Goal: Information Seeking & Learning: Learn about a topic

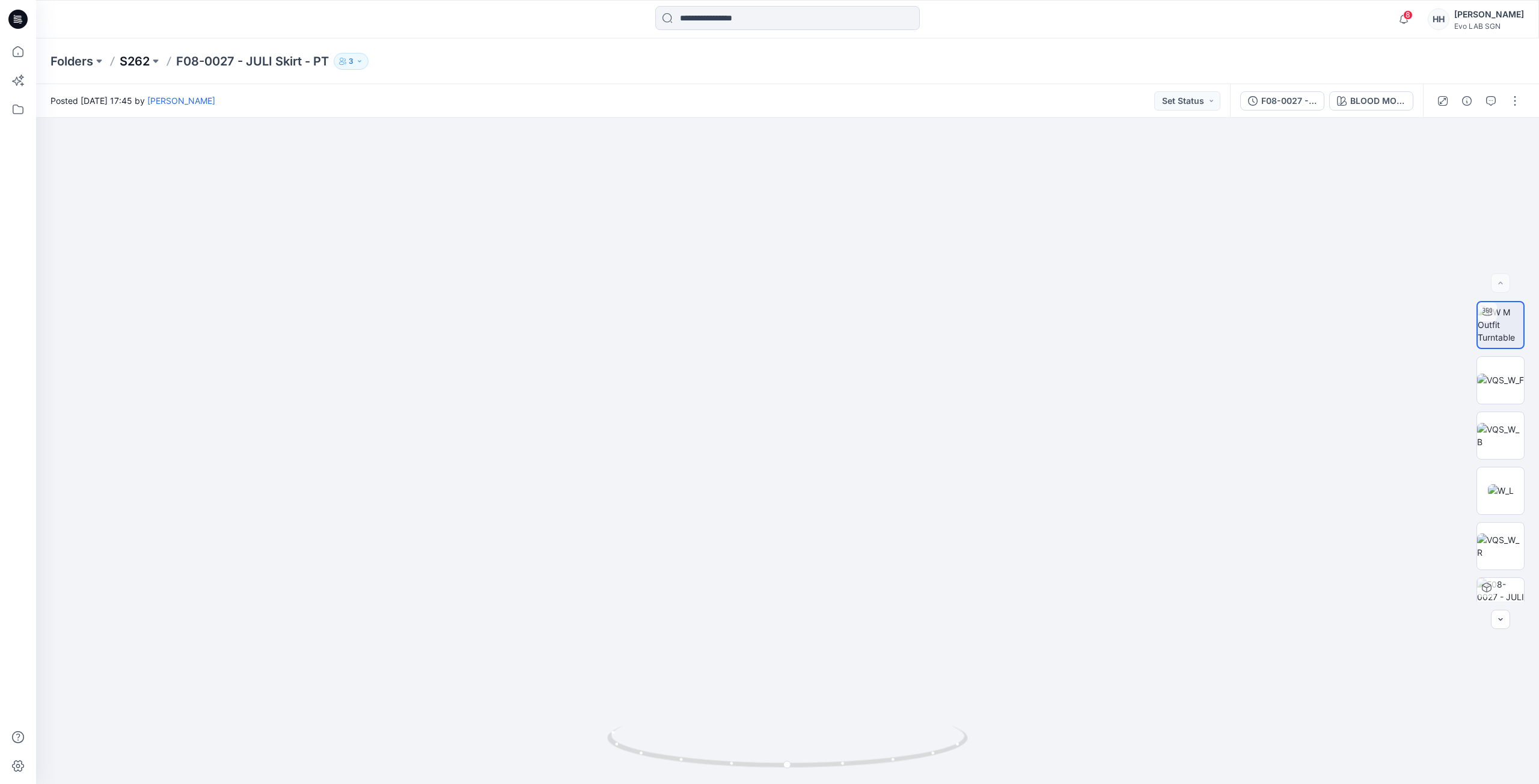
click at [128, 64] on p "S262" at bounding box center [135, 60] width 30 height 16
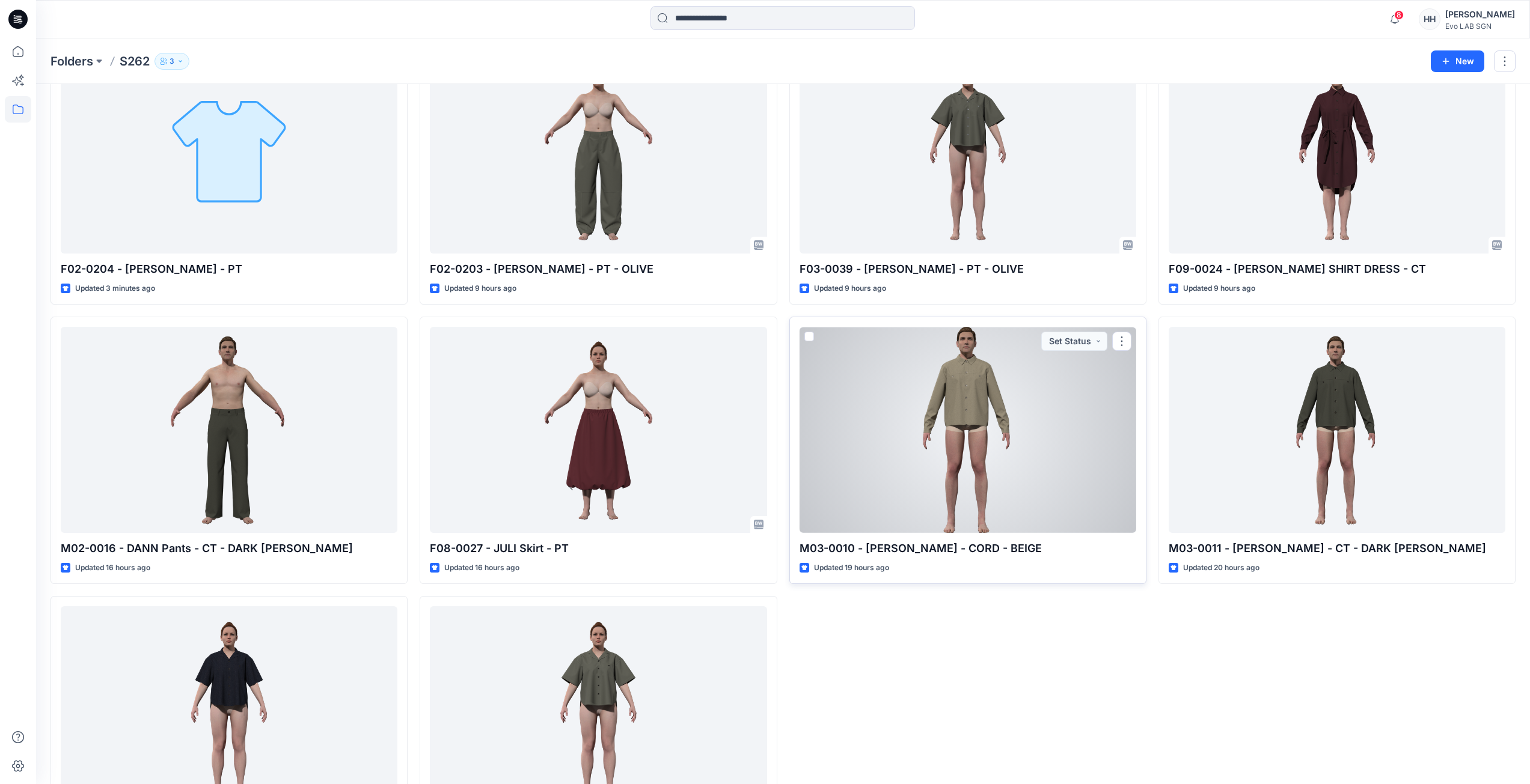
scroll to position [180, 0]
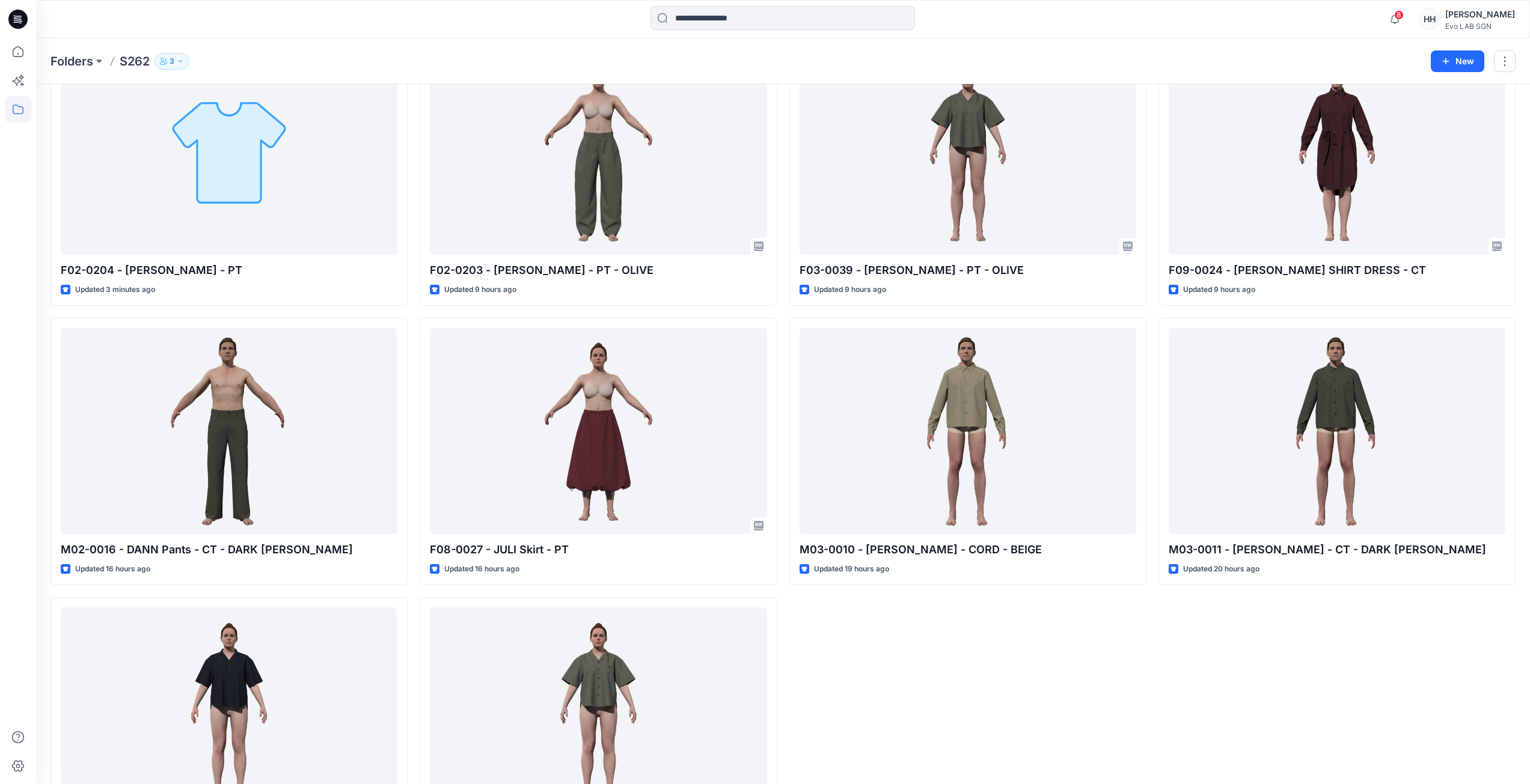
click at [1159, 721] on div "F09-0024 - JEANIE SHIRT DRESS - CT Updated 9 hours ago M03-0011 - PEDRO Overshi…" at bounding box center [1336, 452] width 357 height 827
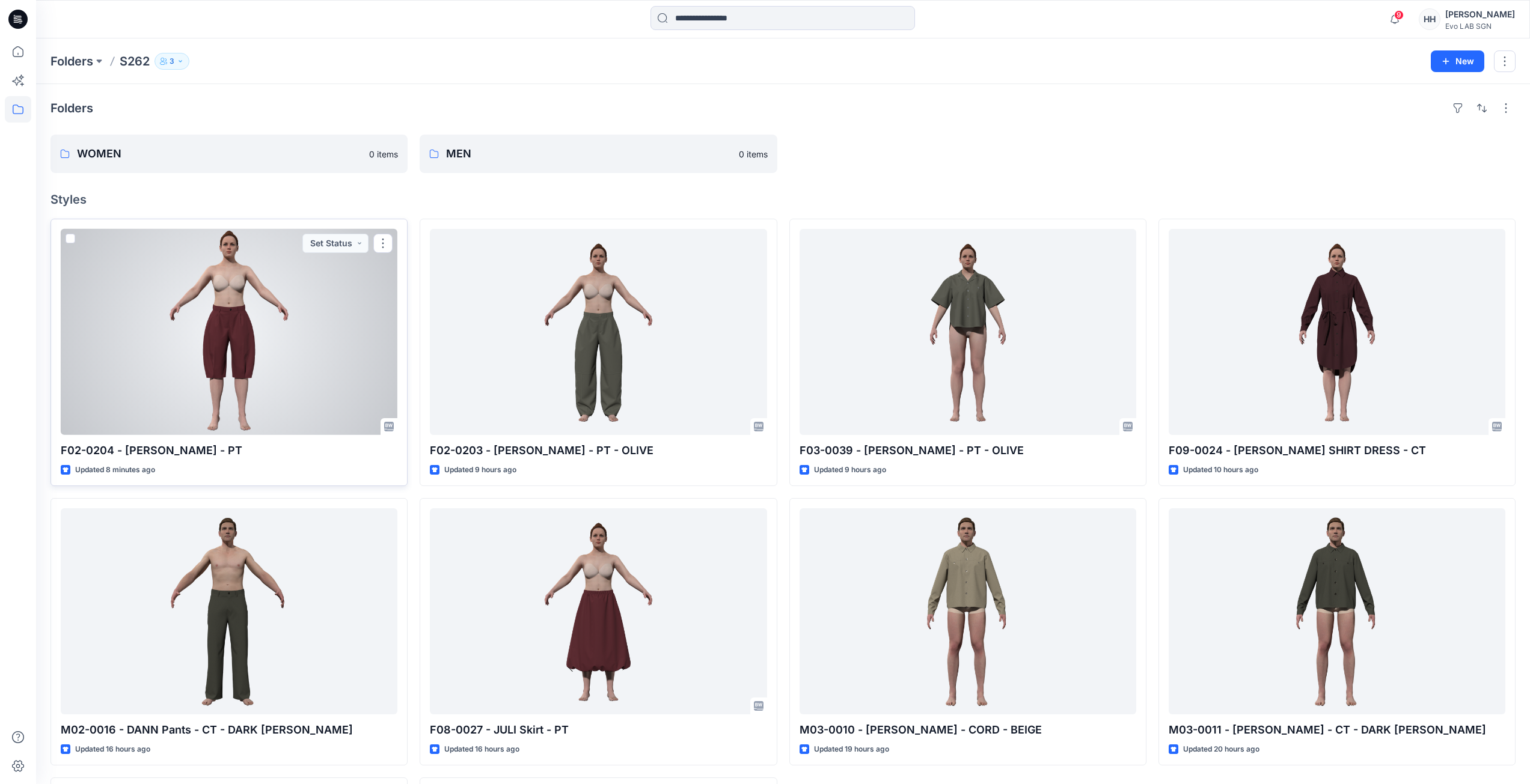
click at [305, 341] on div at bounding box center [228, 332] width 336 height 206
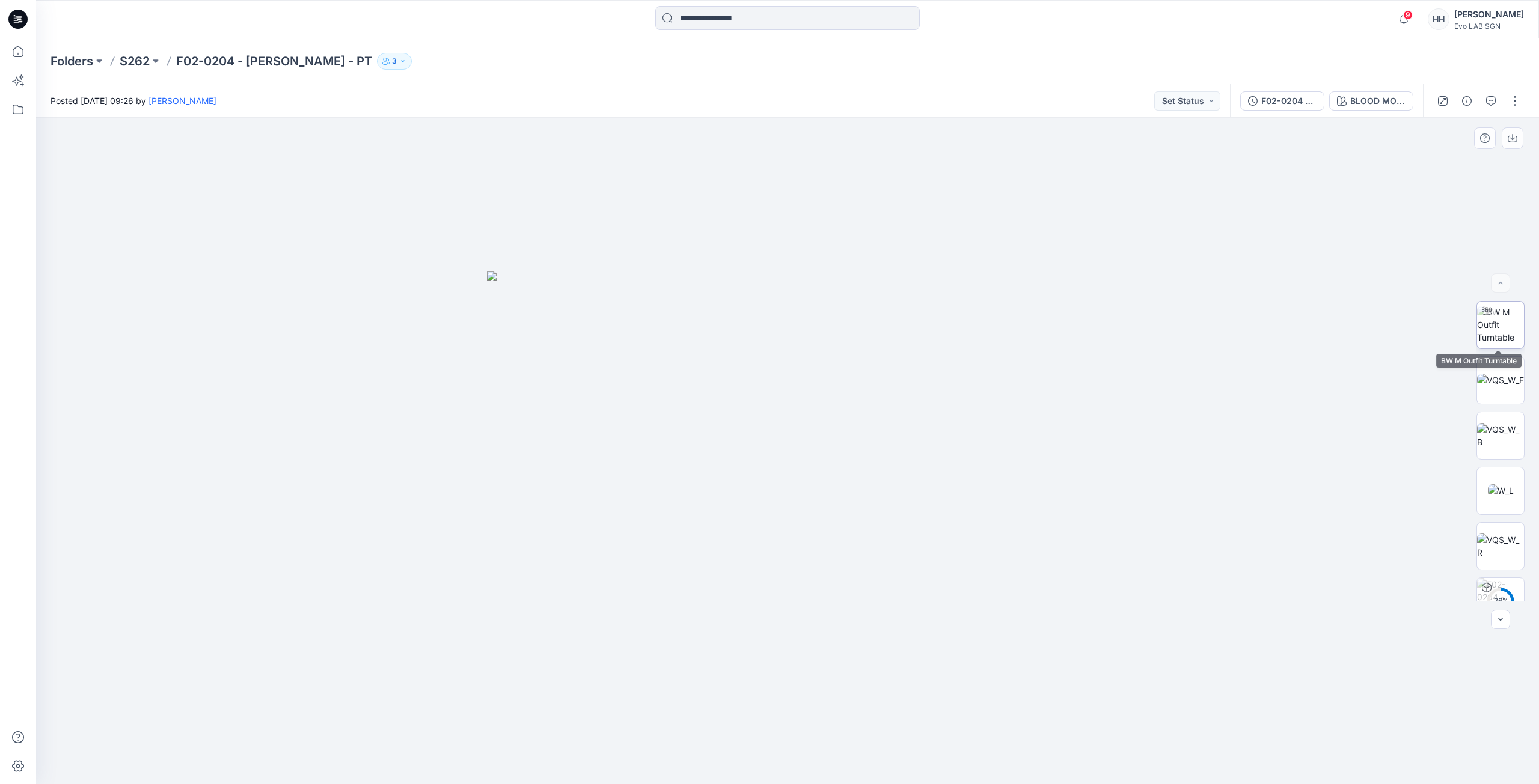
click at [1504, 321] on img at bounding box center [1501, 325] width 47 height 38
drag, startPoint x: 1062, startPoint y: 545, endPoint x: 1057, endPoint y: 467, distance: 78.2
drag, startPoint x: 795, startPoint y: 768, endPoint x: 1002, endPoint y: 771, distance: 207.0
click at [1002, 771] on div at bounding box center [788, 451] width 1503 height 666
click at [1500, 376] on img at bounding box center [1501, 380] width 47 height 13
